Goal: Task Accomplishment & Management: Manage account settings

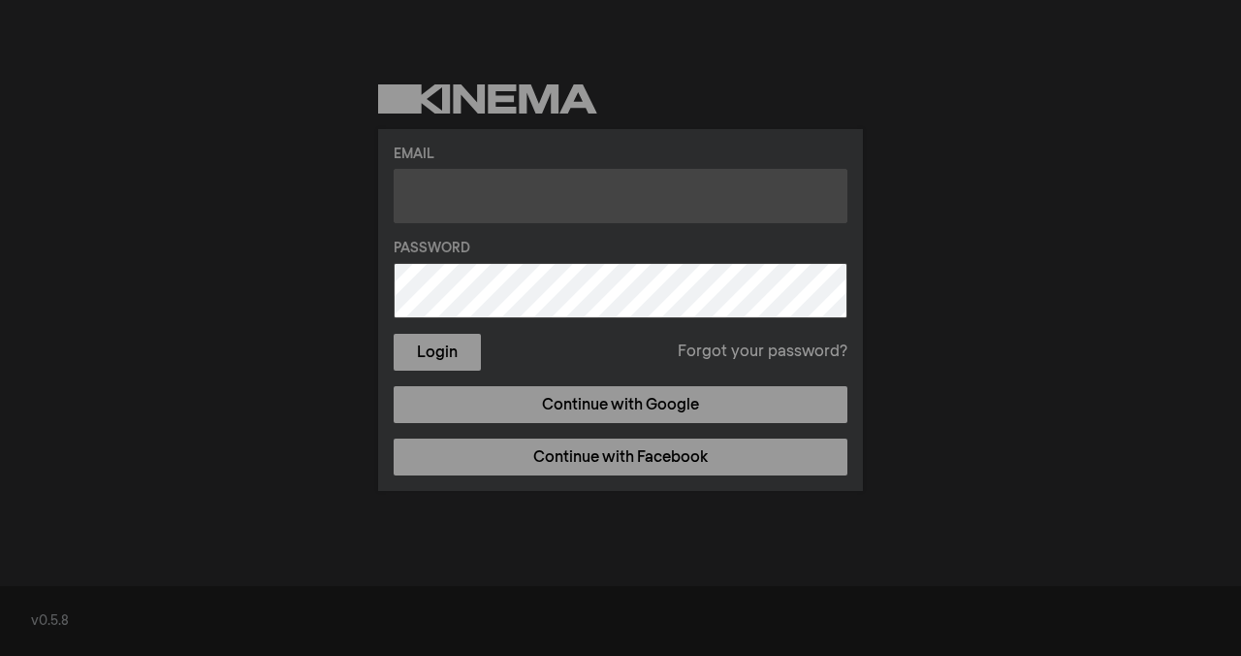
click at [568, 196] on input "text" at bounding box center [621, 196] width 454 height 54
type input "bohelerlovage@gmail.com"
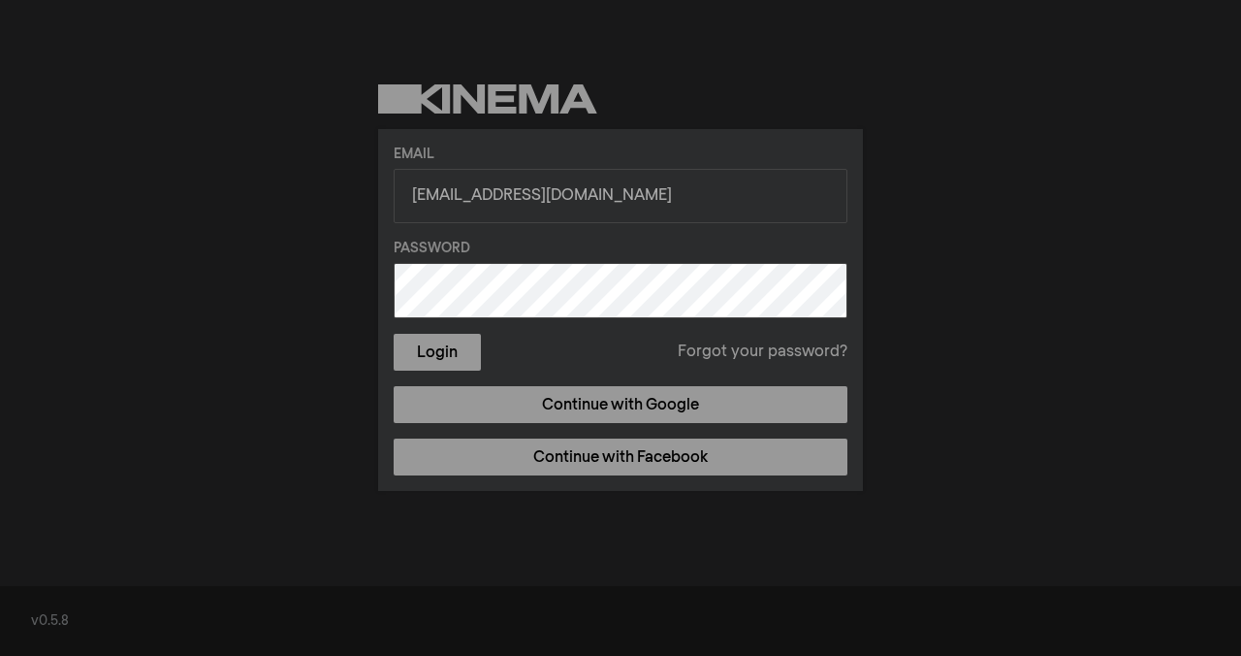
click at [394, 334] on button "Login" at bounding box center [437, 352] width 87 height 37
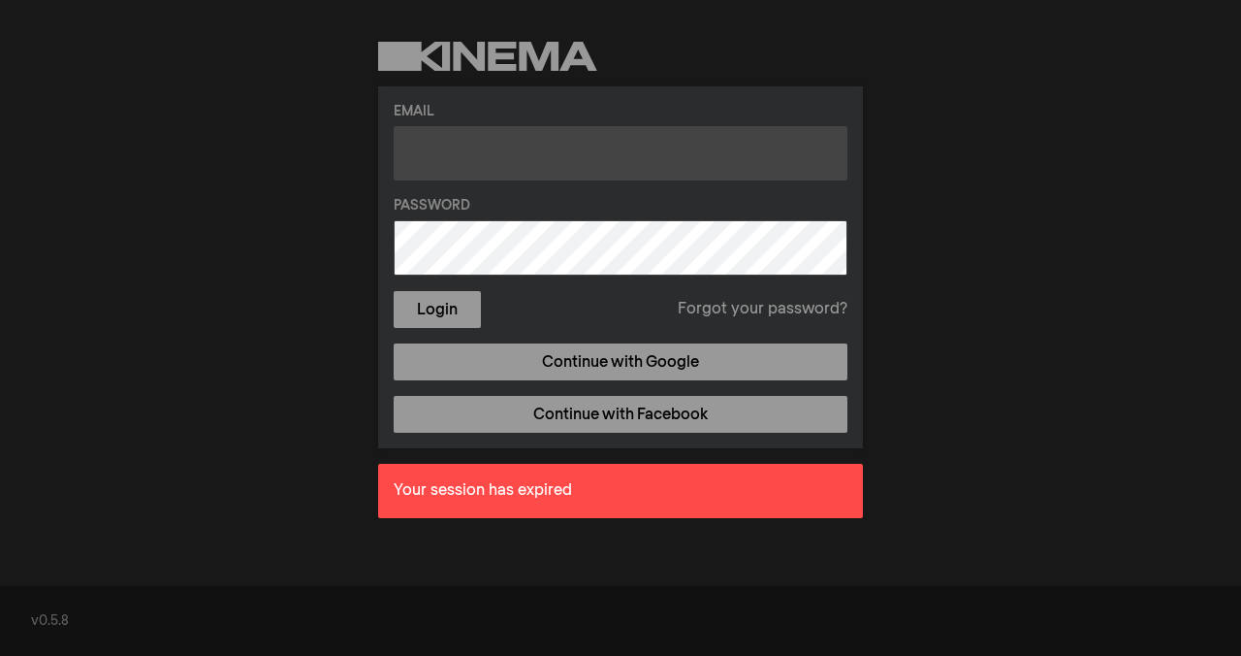
click at [513, 149] on input "text" at bounding box center [621, 153] width 454 height 54
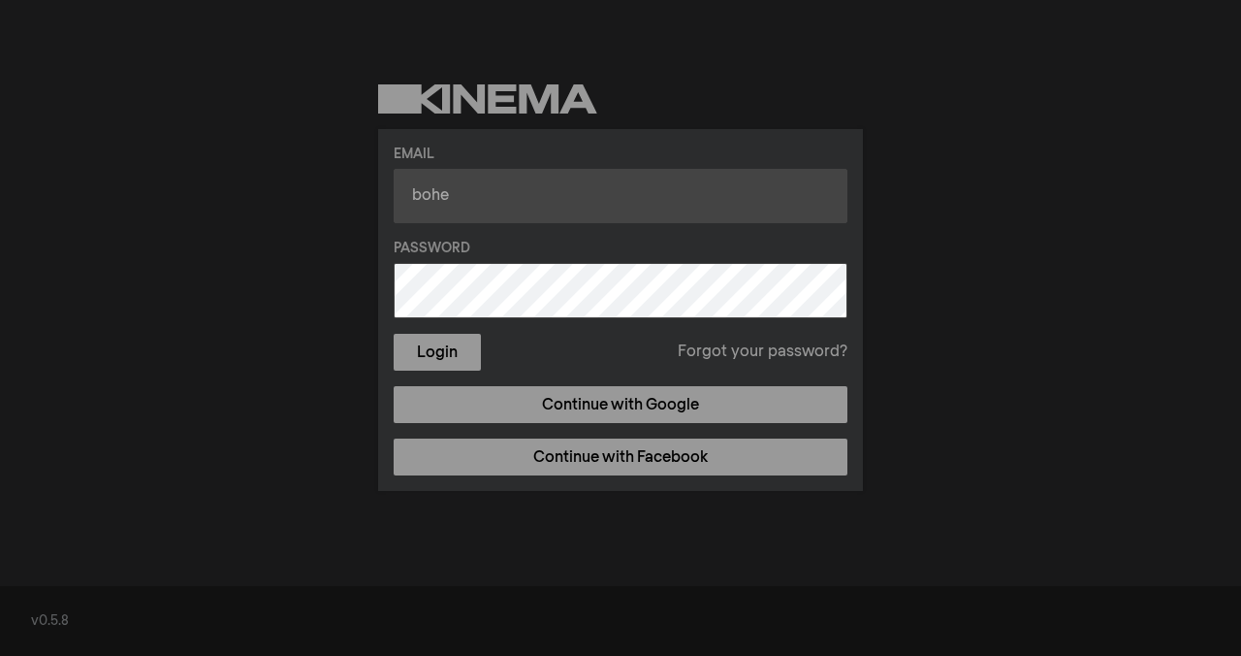
type input "bohelerlovage@gmail.com"
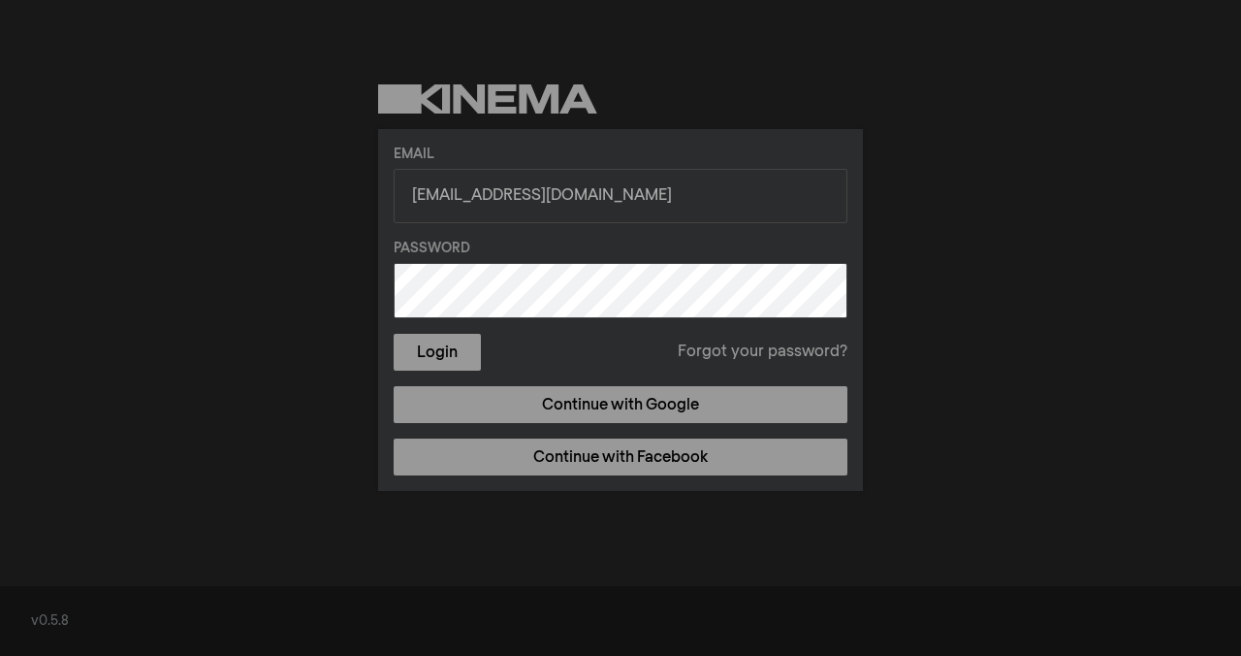
click at [394, 334] on button "Login" at bounding box center [437, 352] width 87 height 37
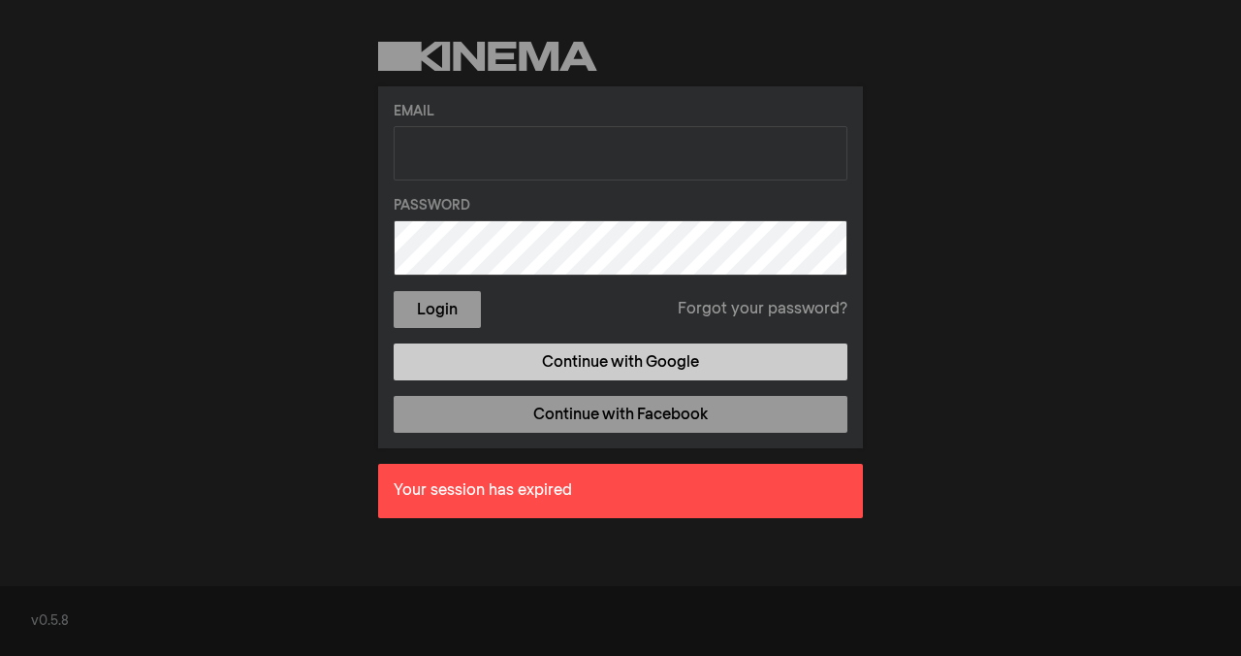
click at [477, 356] on link "Continue with Google" at bounding box center [621, 361] width 454 height 37
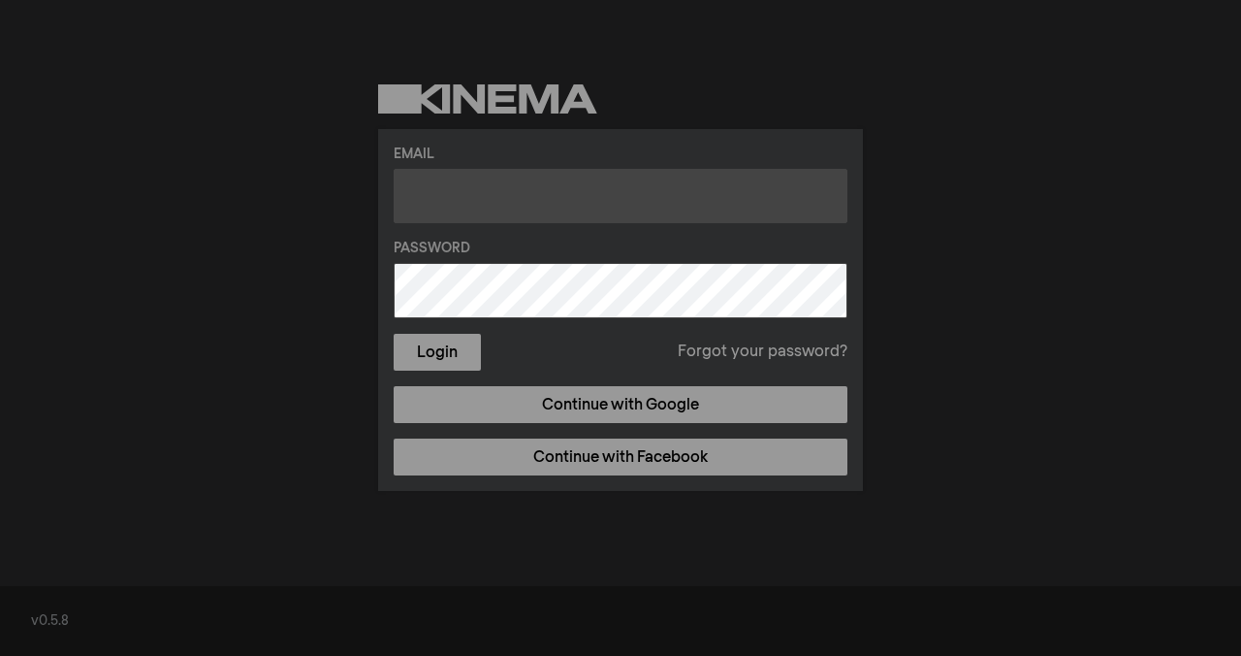
click at [586, 196] on input "text" at bounding box center [621, 196] width 454 height 54
type input "bohelerlovage@gmail.com"
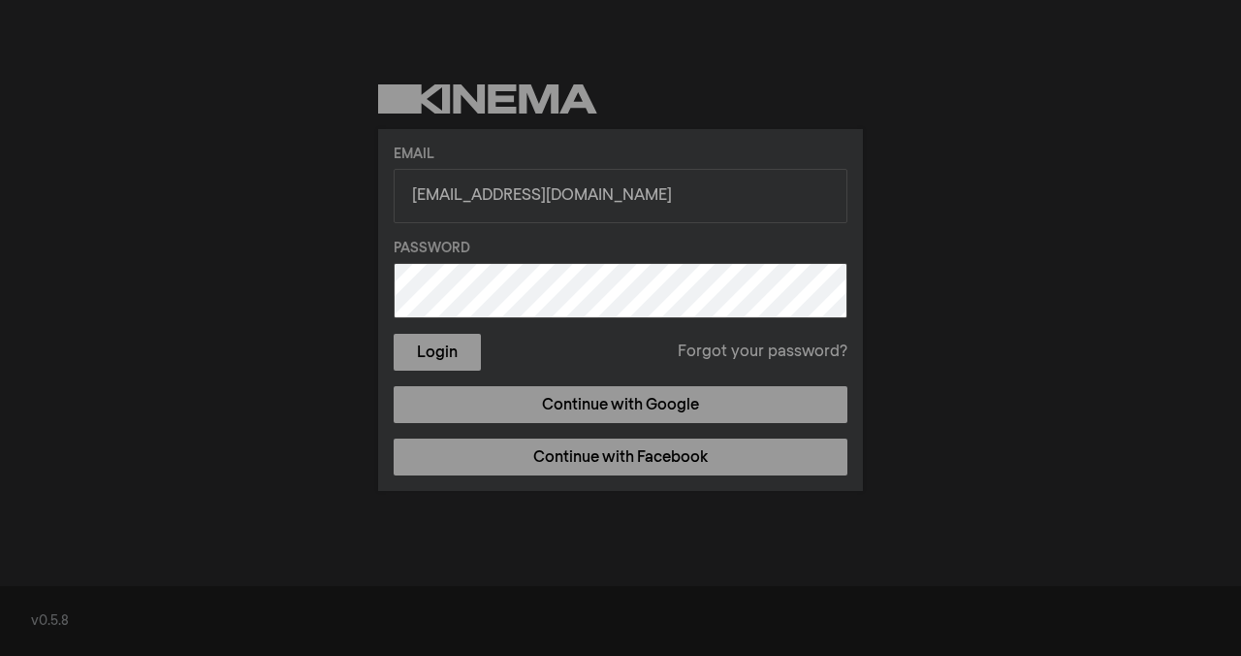
click at [394, 334] on button "Login" at bounding box center [437, 352] width 87 height 37
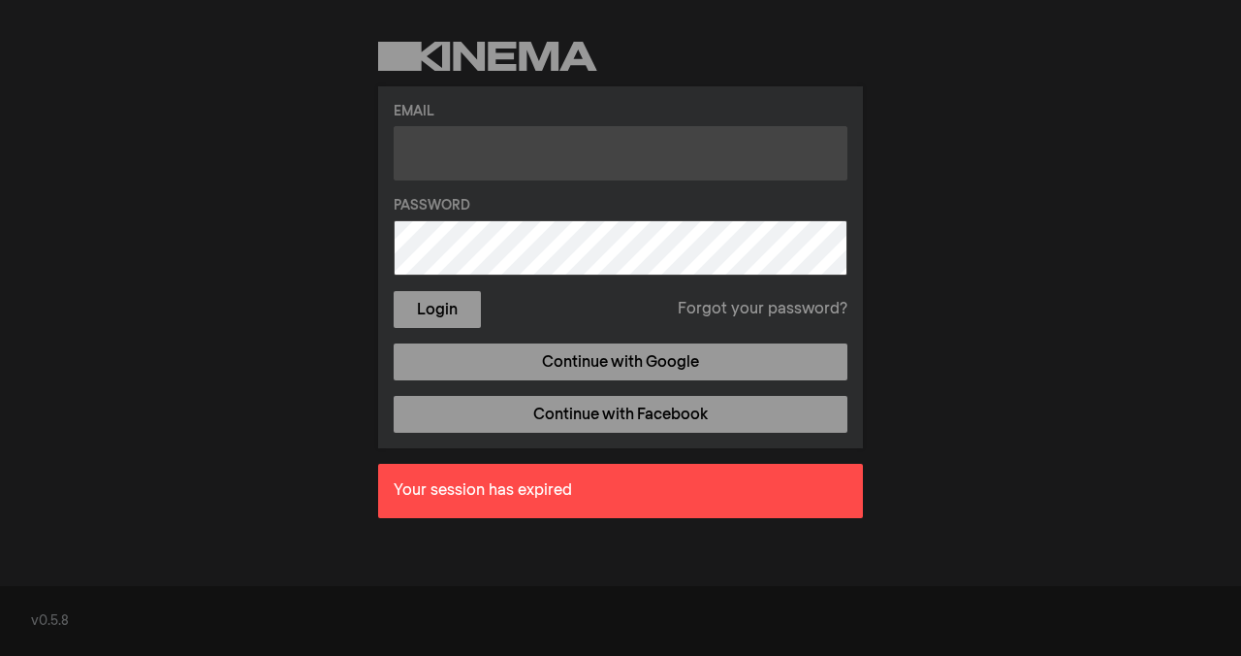
click at [499, 156] on input "text" at bounding box center [621, 153] width 454 height 54
type input "bohelerlovage@gmail.com"
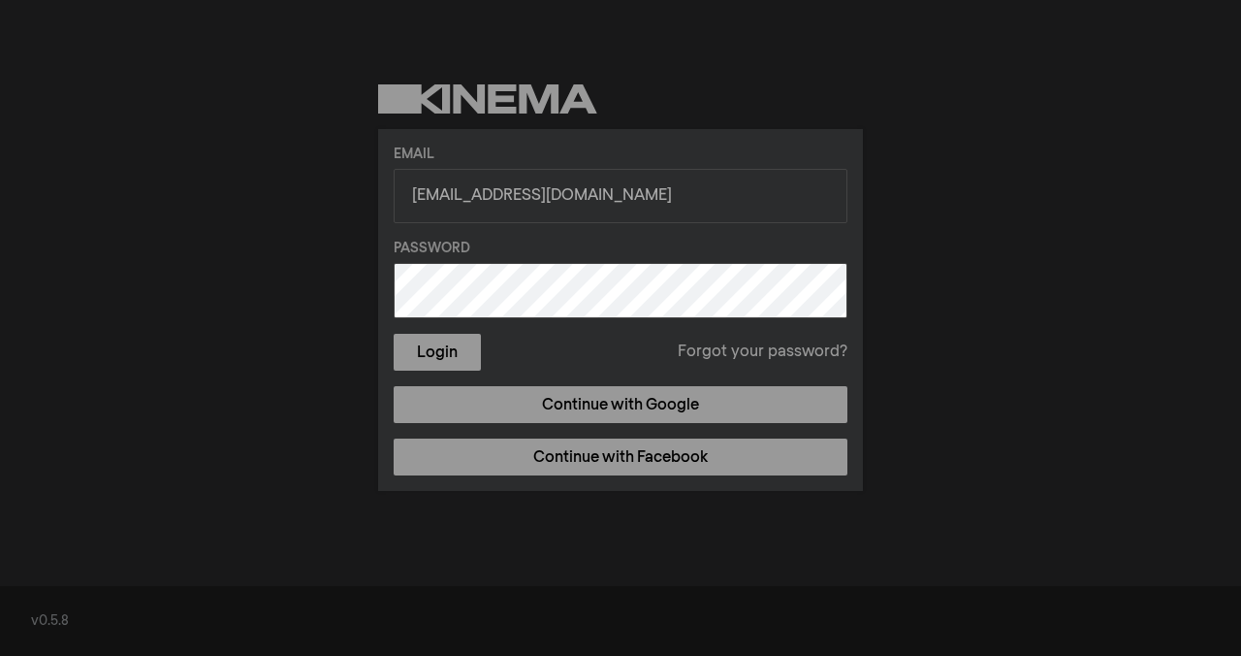
click at [394, 334] on button "Login" at bounding box center [437, 352] width 87 height 37
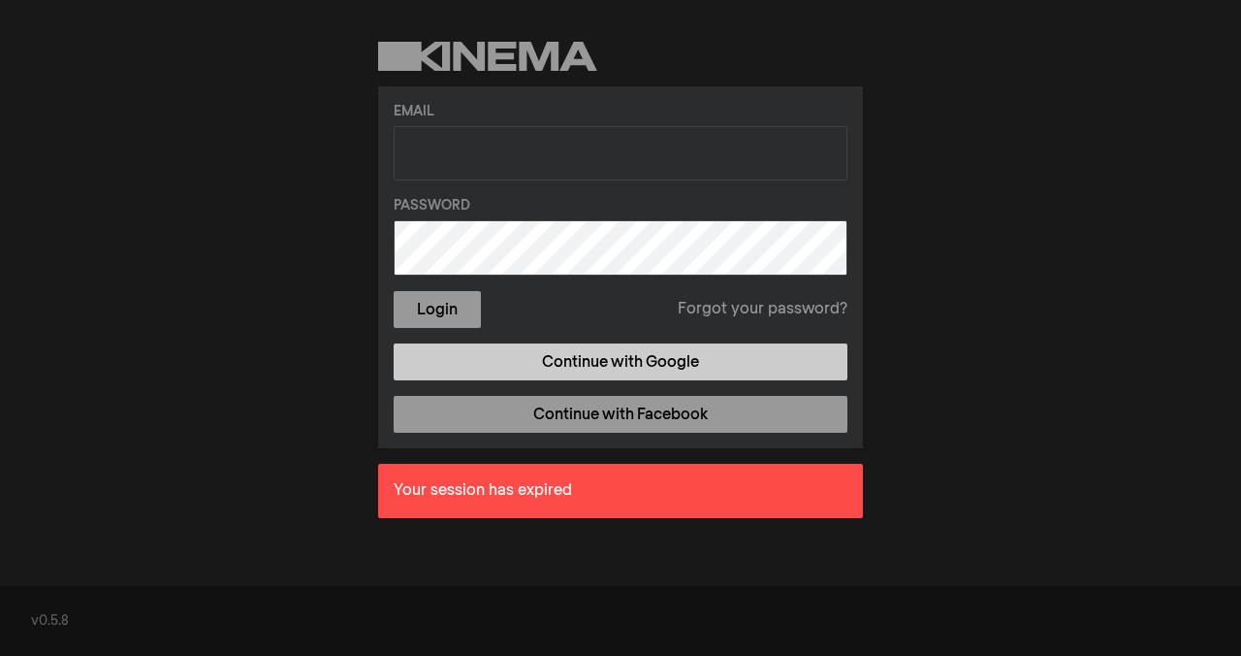
click at [622, 366] on link "Continue with Google" at bounding box center [621, 361] width 454 height 37
